Goal: Transaction & Acquisition: Purchase product/service

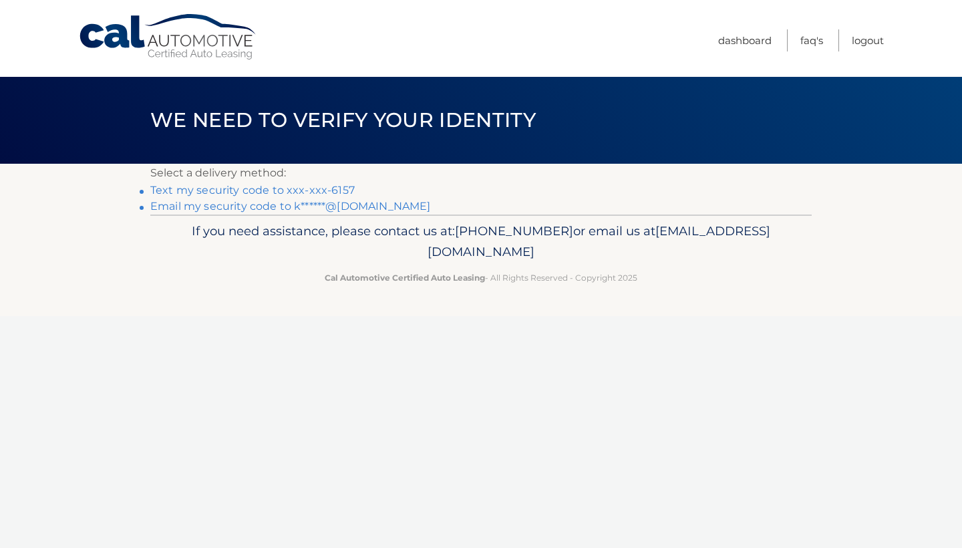
click at [320, 190] on link "Text my security code to xxx-xxx-6157" at bounding box center [252, 190] width 204 height 13
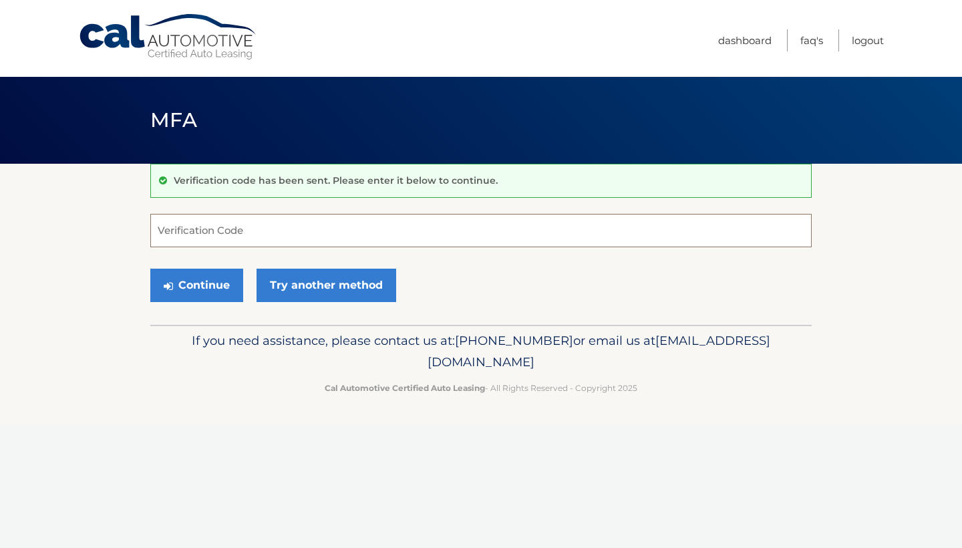
click at [193, 232] on input "Verification Code" at bounding box center [480, 230] width 661 height 33
type input "093068"
click at [196, 285] on button "Continue" at bounding box center [196, 285] width 93 height 33
click at [222, 297] on button "Continue" at bounding box center [196, 285] width 93 height 33
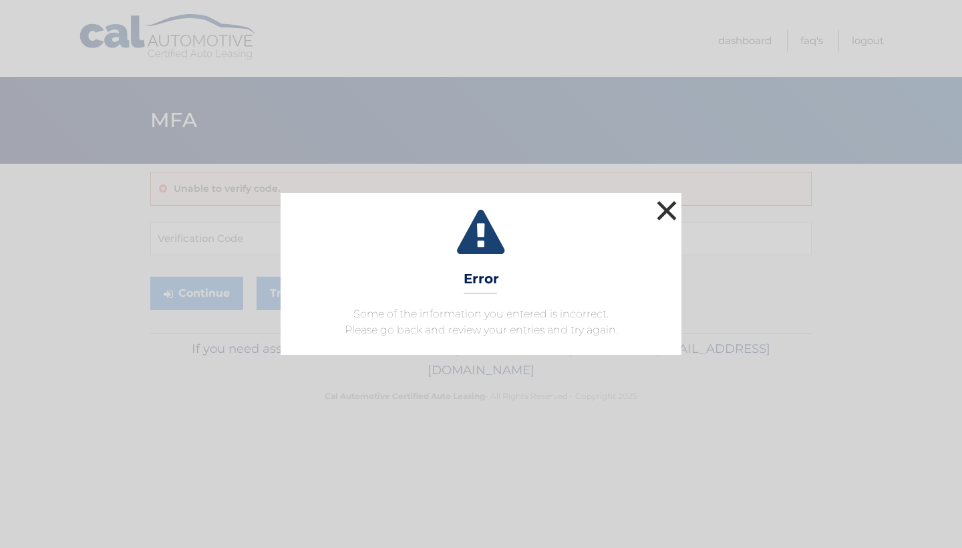
click at [671, 202] on button "×" at bounding box center [666, 210] width 27 height 27
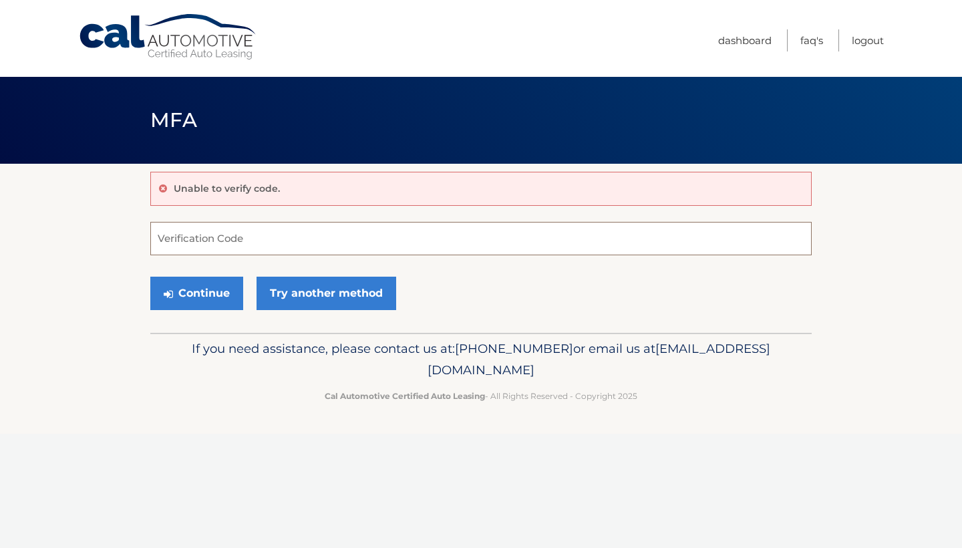
click at [334, 230] on input "Verification Code" at bounding box center [480, 238] width 661 height 33
type input "093068"
click at [210, 289] on button "Continue" at bounding box center [196, 293] width 93 height 33
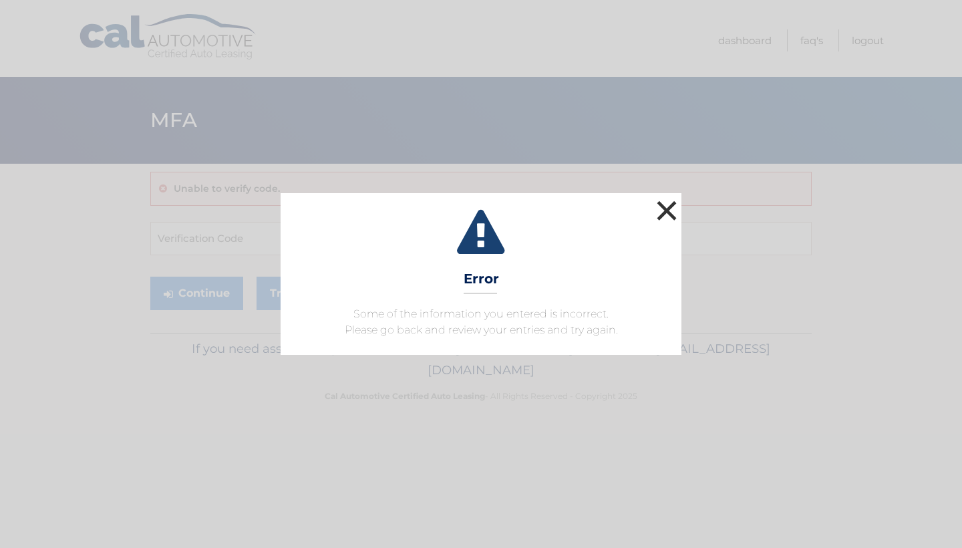
click at [667, 206] on button "×" at bounding box center [666, 210] width 27 height 27
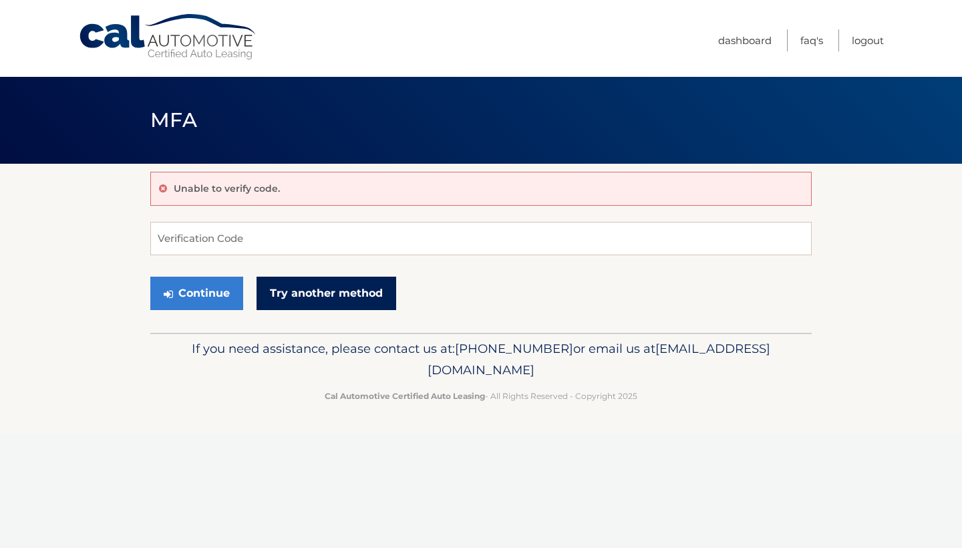
click at [336, 305] on link "Try another method" at bounding box center [327, 293] width 140 height 33
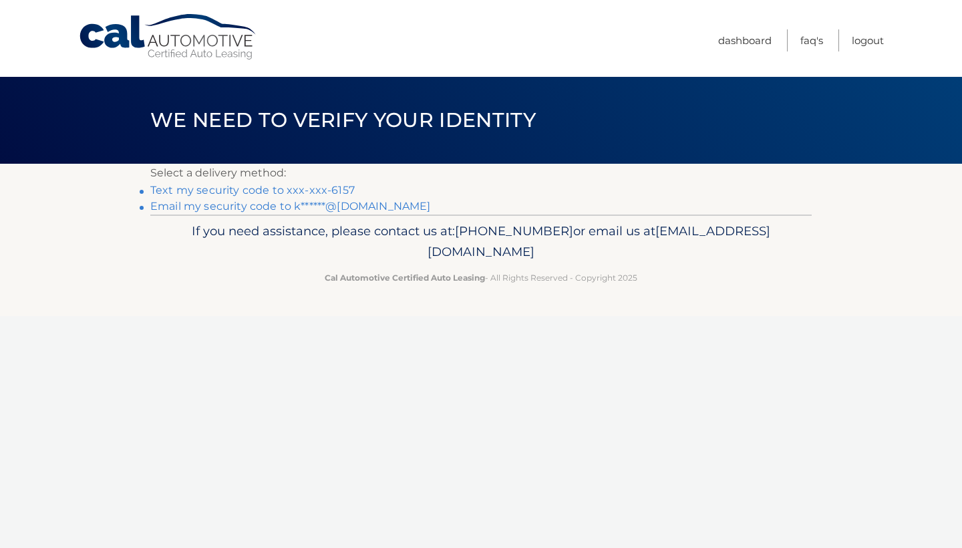
click at [294, 190] on link "Text my security code to xxx-xxx-6157" at bounding box center [252, 190] width 204 height 13
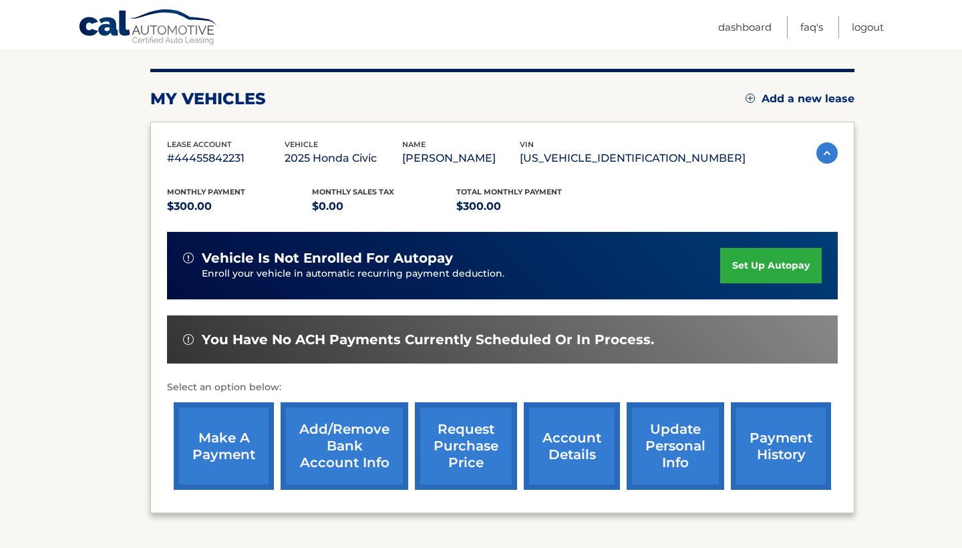
scroll to position [165, 0]
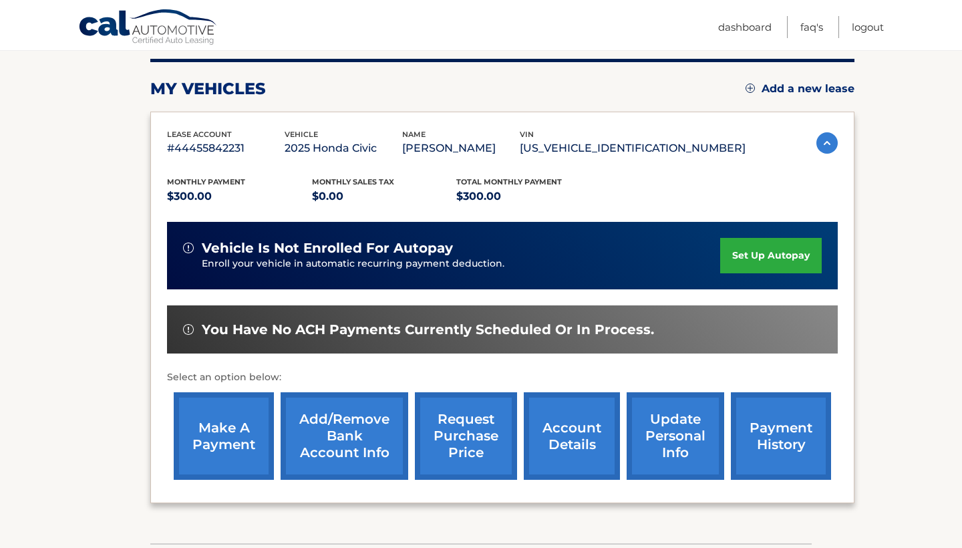
click at [201, 413] on link "make a payment" at bounding box center [224, 436] width 100 height 88
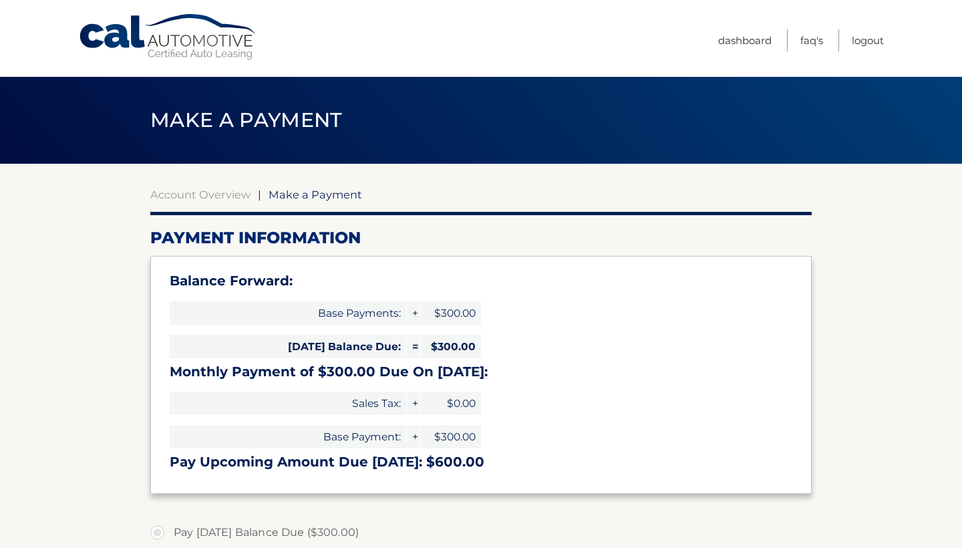
select select "YWQ5NGFhMDQtMDk3NS00ZmU2LTg2MTQtYThjNzI4MDIyNDlh"
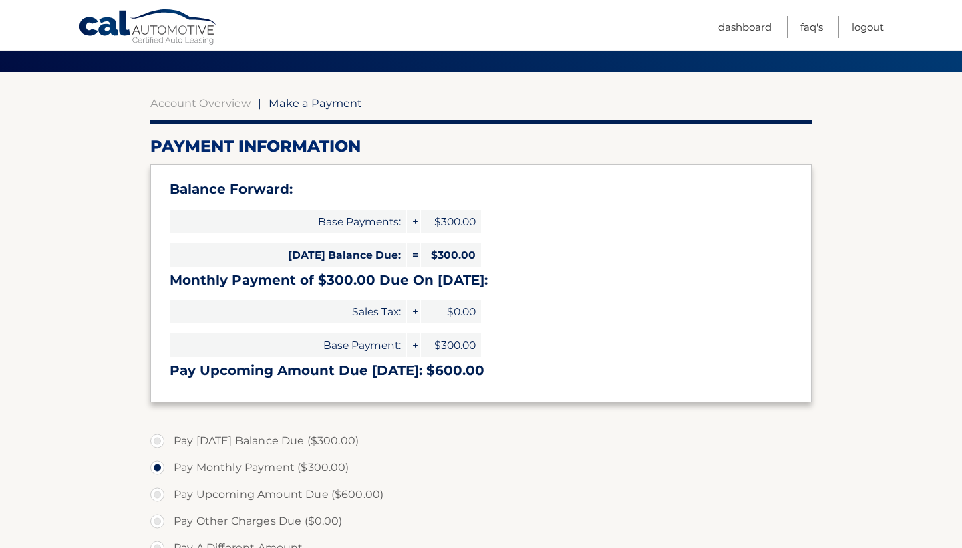
scroll to position [96, 0]
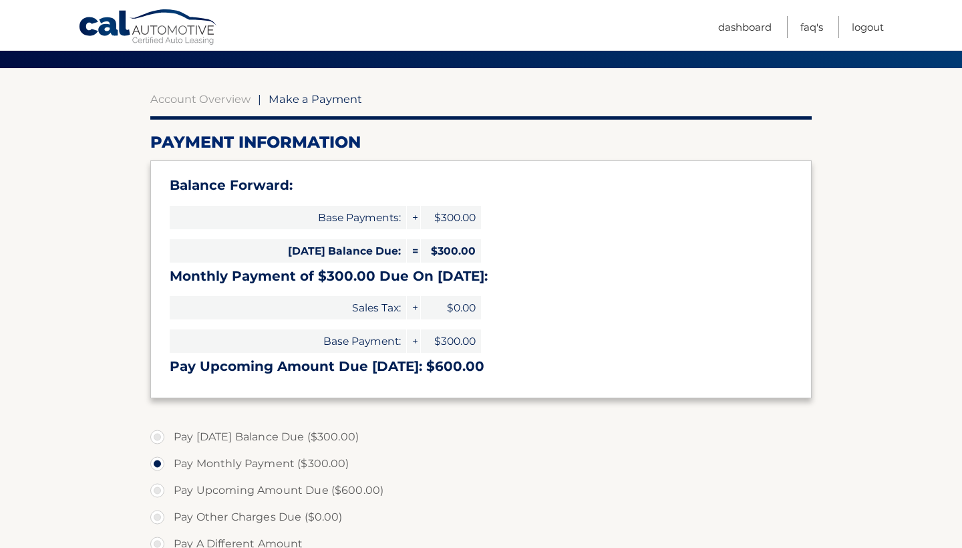
click at [160, 432] on label "Pay [DATE] Balance Due ($300.00)" at bounding box center [480, 437] width 661 height 27
click at [160, 432] on input "Pay Today's Balance Due ($300.00)" at bounding box center [162, 434] width 13 height 21
radio input "true"
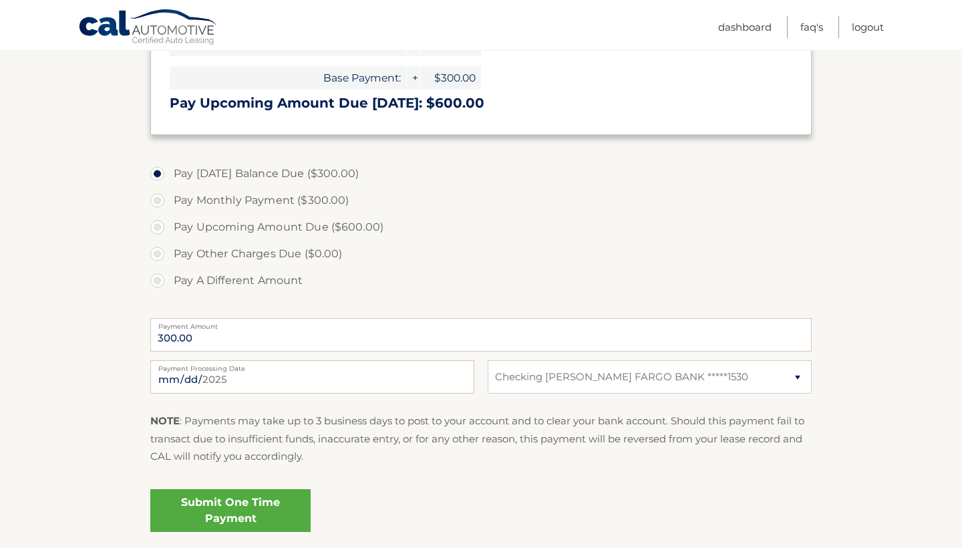
scroll to position [365, 0]
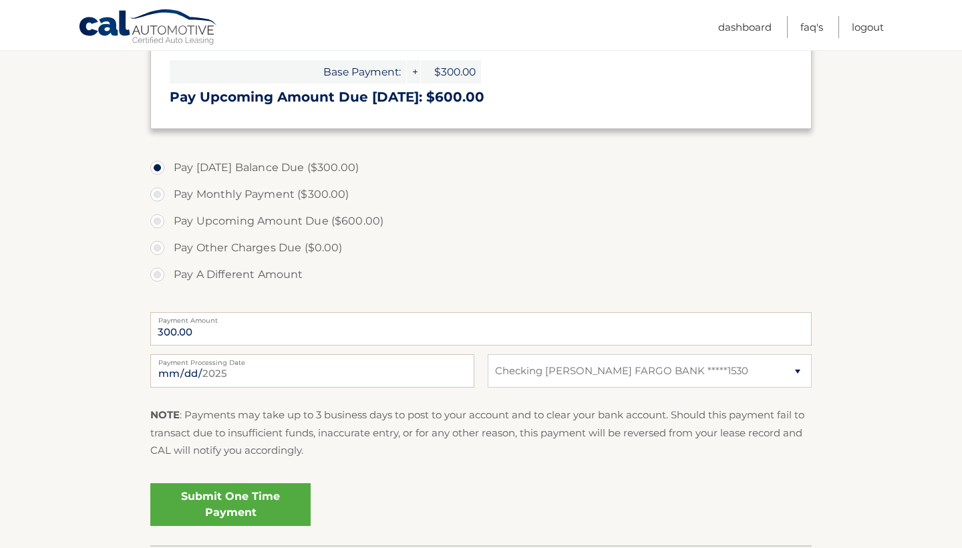
click at [258, 504] on link "Submit One Time Payment" at bounding box center [230, 504] width 160 height 43
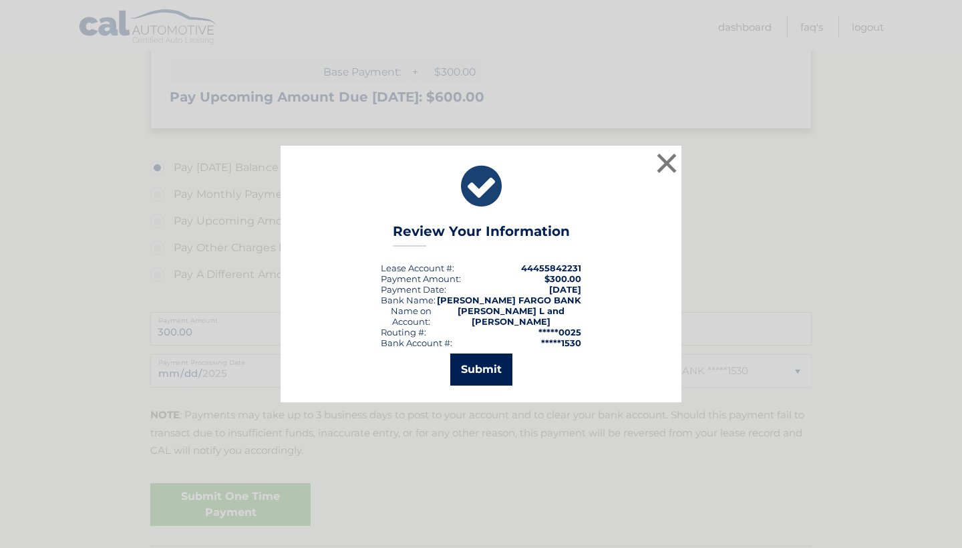
click at [478, 364] on button "Submit" at bounding box center [481, 369] width 62 height 32
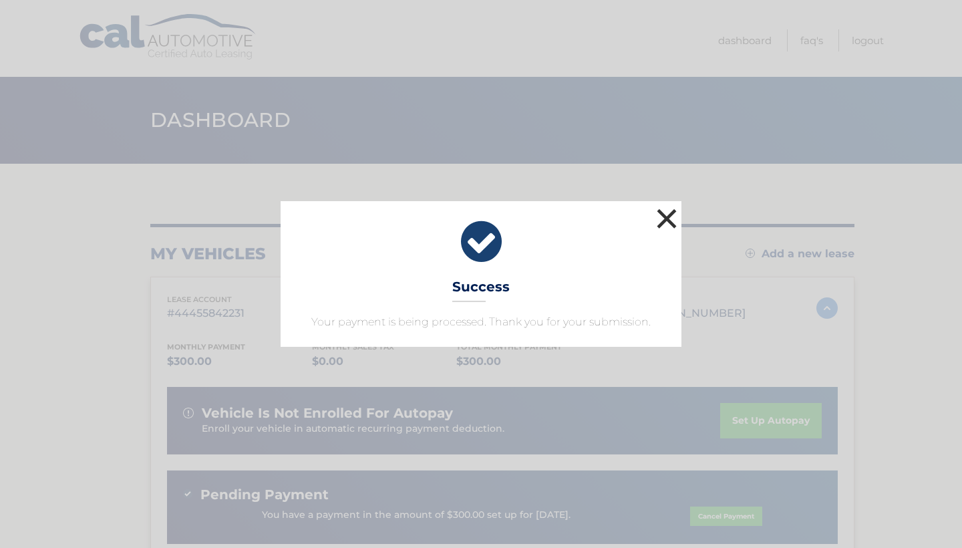
click at [667, 218] on button "×" at bounding box center [666, 218] width 27 height 27
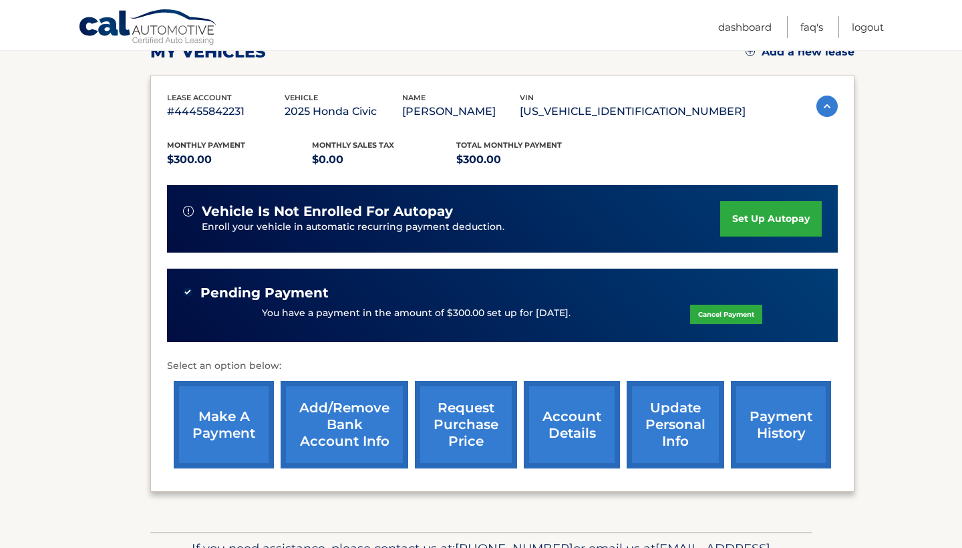
scroll to position [200, 0]
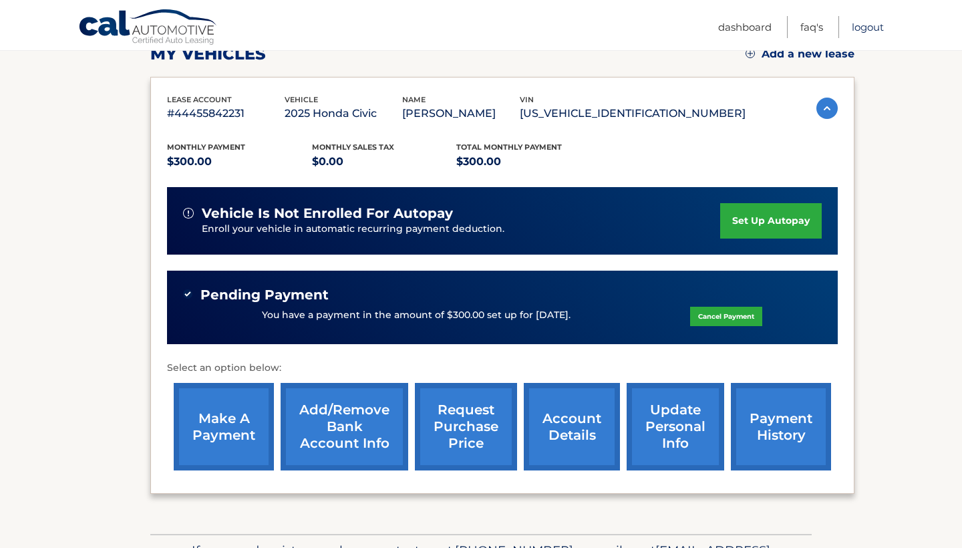
click at [872, 24] on link "Logout" at bounding box center [868, 27] width 32 height 22
